Goal: Task Accomplishment & Management: Complete application form

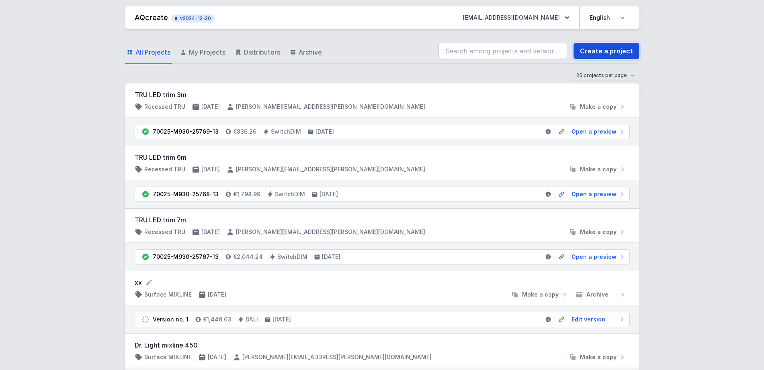
click at [606, 45] on link "Create a project" at bounding box center [606, 51] width 66 height 16
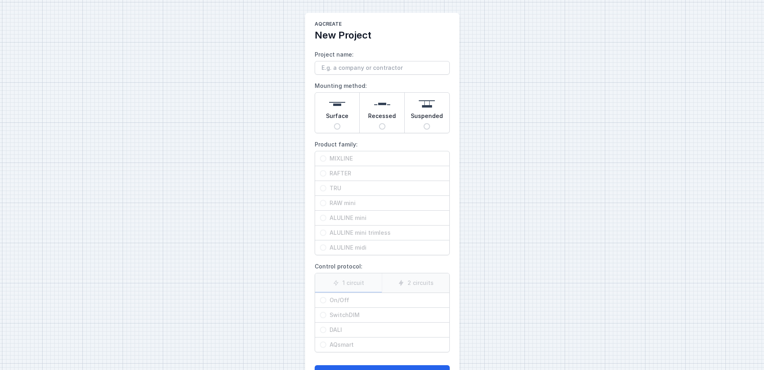
click at [335, 107] on img at bounding box center [337, 104] width 16 height 16
click at [335, 123] on input "Surface" at bounding box center [337, 126] width 6 height 6
radio input "true"
click at [332, 174] on span "RAFTER" at bounding box center [385, 173] width 118 height 8
click at [326, 174] on input "RAFTER" at bounding box center [323, 173] width 6 height 6
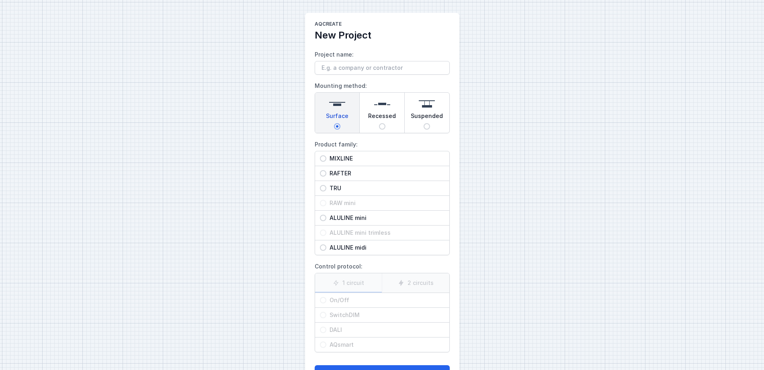
radio input "true"
click at [340, 190] on span "TRU" at bounding box center [385, 188] width 118 height 8
click at [326, 190] on input "TRU" at bounding box center [323, 188] width 6 height 6
radio input "true"
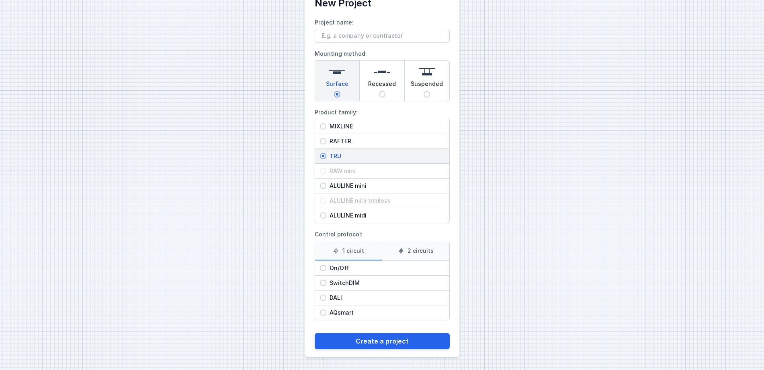
click at [347, 268] on span "On/Off" at bounding box center [385, 268] width 118 height 8
click at [326, 268] on input "On/Off" at bounding box center [323, 268] width 6 height 6
radio input "true"
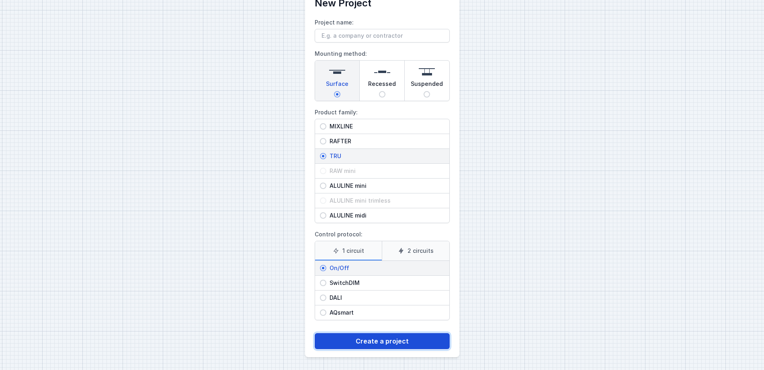
click at [384, 345] on button "Create a project" at bounding box center [381, 341] width 135 height 16
type input "[PERSON_NAME]"
click at [363, 347] on button "Create a project" at bounding box center [381, 341] width 135 height 16
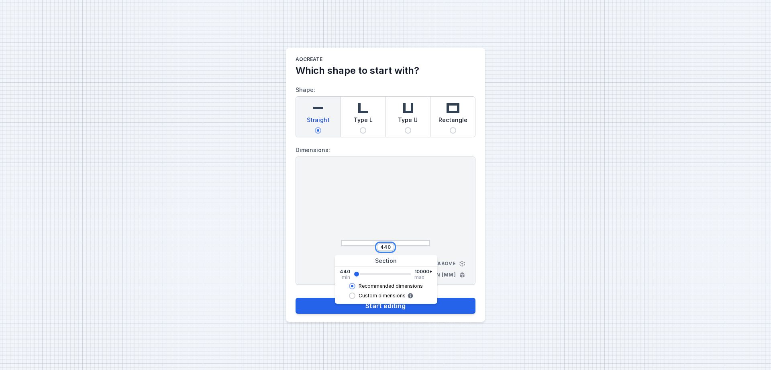
click at [392, 246] on input "440" at bounding box center [385, 247] width 13 height 6
drag, startPoint x: 392, startPoint y: 246, endPoint x: 345, endPoint y: 238, distance: 47.0
click at [345, 238] on div "440" at bounding box center [385, 208] width 89 height 76
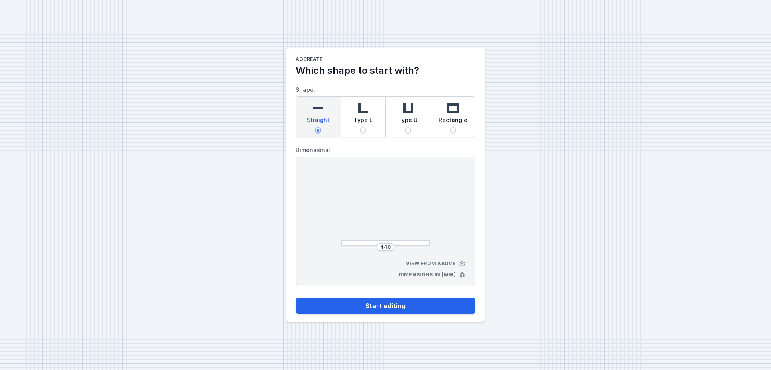
click at [582, 172] on div "AQcreate Which shape to start with? Shape: Straight Type L Type U Rectangle Dim…" at bounding box center [385, 185] width 771 height 370
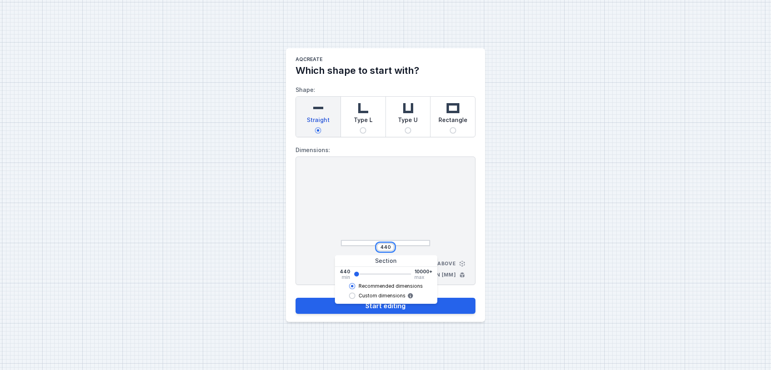
drag, startPoint x: 391, startPoint y: 247, endPoint x: 365, endPoint y: 245, distance: 25.4
click at [365, 245] on div "440" at bounding box center [385, 247] width 89 height 8
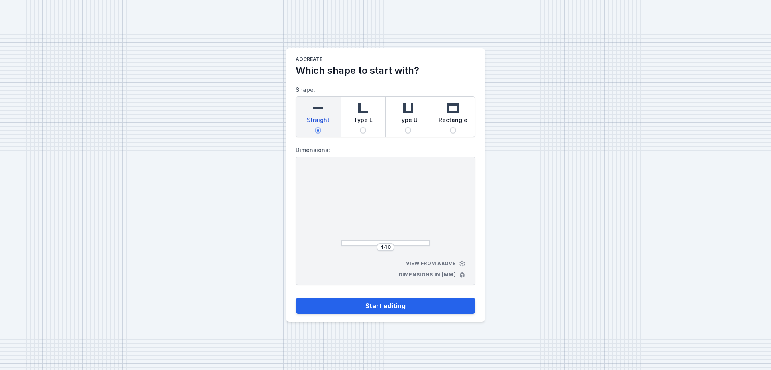
click at [447, 216] on div "440 View from above Dimensions in [mm]" at bounding box center [386, 221] width 180 height 129
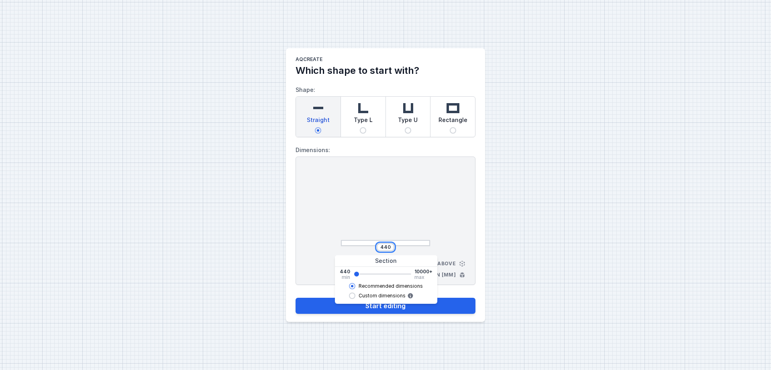
drag, startPoint x: 391, startPoint y: 247, endPoint x: 338, endPoint y: 237, distance: 53.9
click at [338, 237] on div "440 View from above Dimensions in [mm]" at bounding box center [386, 221] width 180 height 129
type input "2262"
click at [240, 255] on div "AQcreate Which shape to start with? Shape: Straight Type L Type U Rectangle Dim…" at bounding box center [385, 185] width 771 height 370
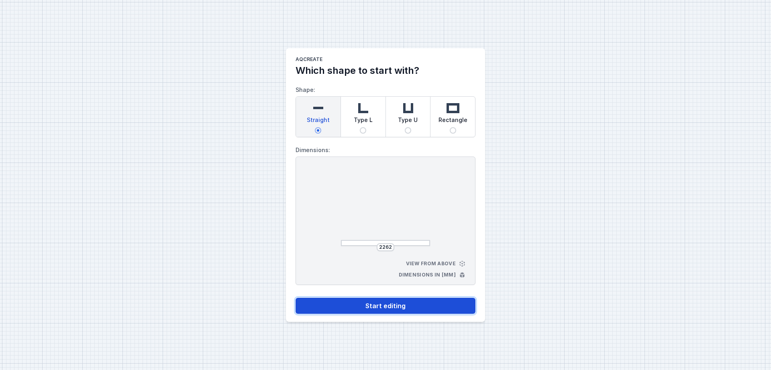
click at [400, 303] on button "Start editing" at bounding box center [386, 306] width 180 height 16
select select "M"
select select "3000"
select select "opal"
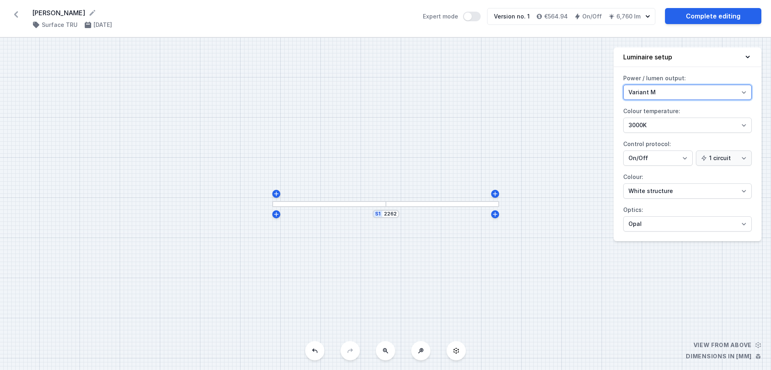
click at [684, 92] on select "Variant L Variant M" at bounding box center [687, 92] width 129 height 15
click at [623, 85] on select "Variant L Variant M" at bounding box center [687, 92] width 129 height 15
click at [677, 95] on select "Variant L Variant M" at bounding box center [687, 92] width 129 height 15
click at [623, 85] on select "Variant L Variant M" at bounding box center [687, 92] width 129 height 15
click at [668, 94] on select "Variant L Variant M" at bounding box center [687, 92] width 129 height 15
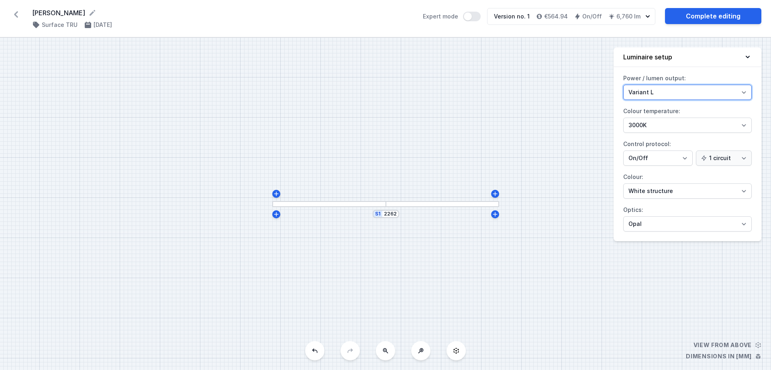
click at [623, 85] on select "Variant L Variant M" at bounding box center [687, 92] width 129 height 15
click at [665, 93] on select "Variant L Variant M" at bounding box center [687, 92] width 129 height 15
select select "M"
click at [623, 85] on select "Variant L Variant M" at bounding box center [687, 92] width 129 height 15
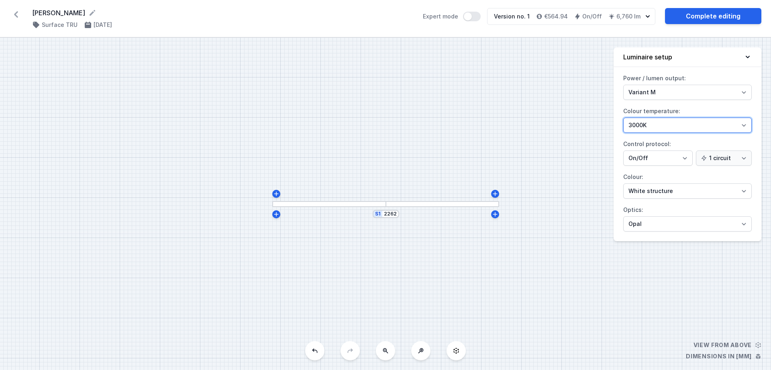
click at [669, 128] on select "4000K 3000K 2700K" at bounding box center [687, 125] width 129 height 15
click at [623, 118] on select "4000K 3000K 2700K" at bounding box center [687, 125] width 129 height 15
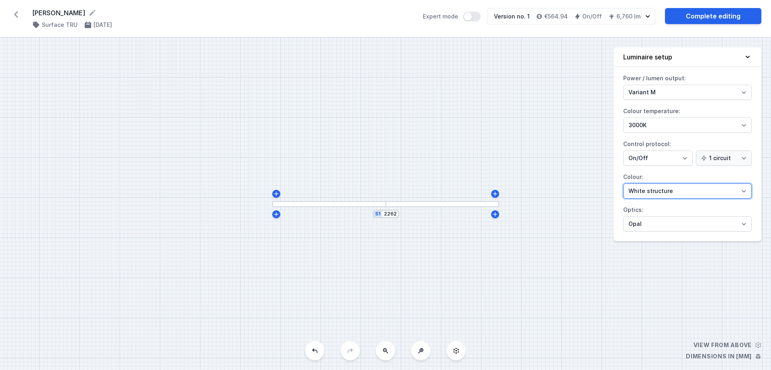
click at [638, 187] on select "White structure Black structure Gold structure Copper Gray Another colour (from…" at bounding box center [687, 191] width 129 height 15
click at [623, 184] on select "White structure Black structure Gold structure Copper Gray Another colour (from…" at bounding box center [687, 191] width 129 height 15
click at [640, 193] on select "White structure Black structure Gold structure Copper Gray Another colour (from…" at bounding box center [687, 191] width 129 height 15
click at [623, 184] on select "White structure Black structure Gold structure Copper Gray Another colour (from…" at bounding box center [687, 191] width 129 height 15
